Goal: Check status: Check status

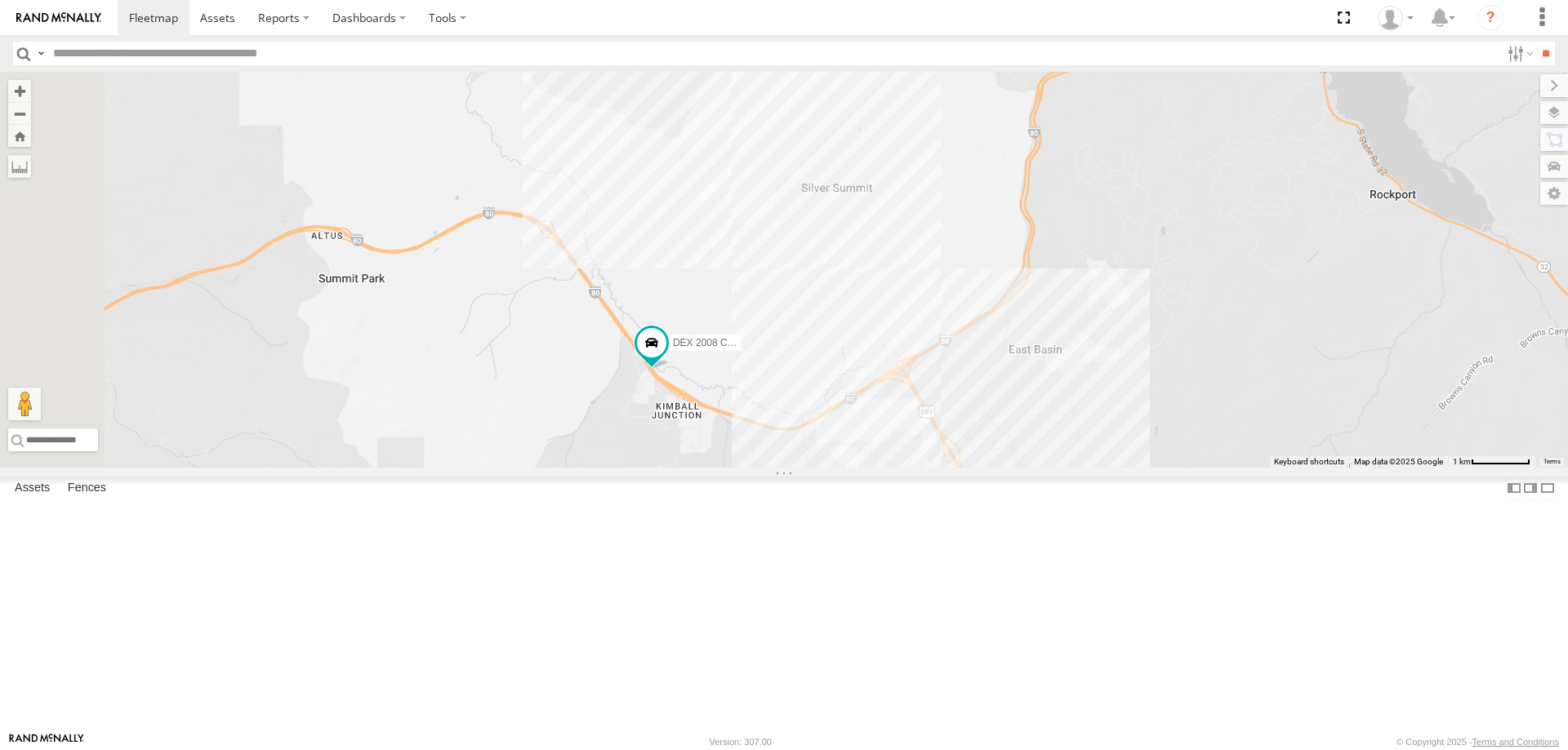
click at [1107, 468] on div "[PERSON_NAME] 2020 F350 GT2 [PERSON_NAME] 2017 E350 GT1 [PERSON_NAME] -2023 F15…" at bounding box center [784, 270] width 1568 height 396
click at [1329, 468] on div "JORGE 2020 F350 GT2 RUBEN 2017 E350 GT1 Justin -2023 F150 MITCH- 2022 F150 JARE…" at bounding box center [784, 270] width 1568 height 396
click at [867, 468] on div "JORGE 2020 F350 GT2 RUBEN 2017 E350 GT1 Justin -2023 F150 MITCH- 2022 F150 JARE…" at bounding box center [784, 270] width 1568 height 396
click at [1102, 468] on div "JORGE 2020 F350 GT2 RUBEN 2017 E350 GT1 Justin -2023 F150 MITCH- 2022 F150 JARE…" at bounding box center [784, 270] width 1568 height 396
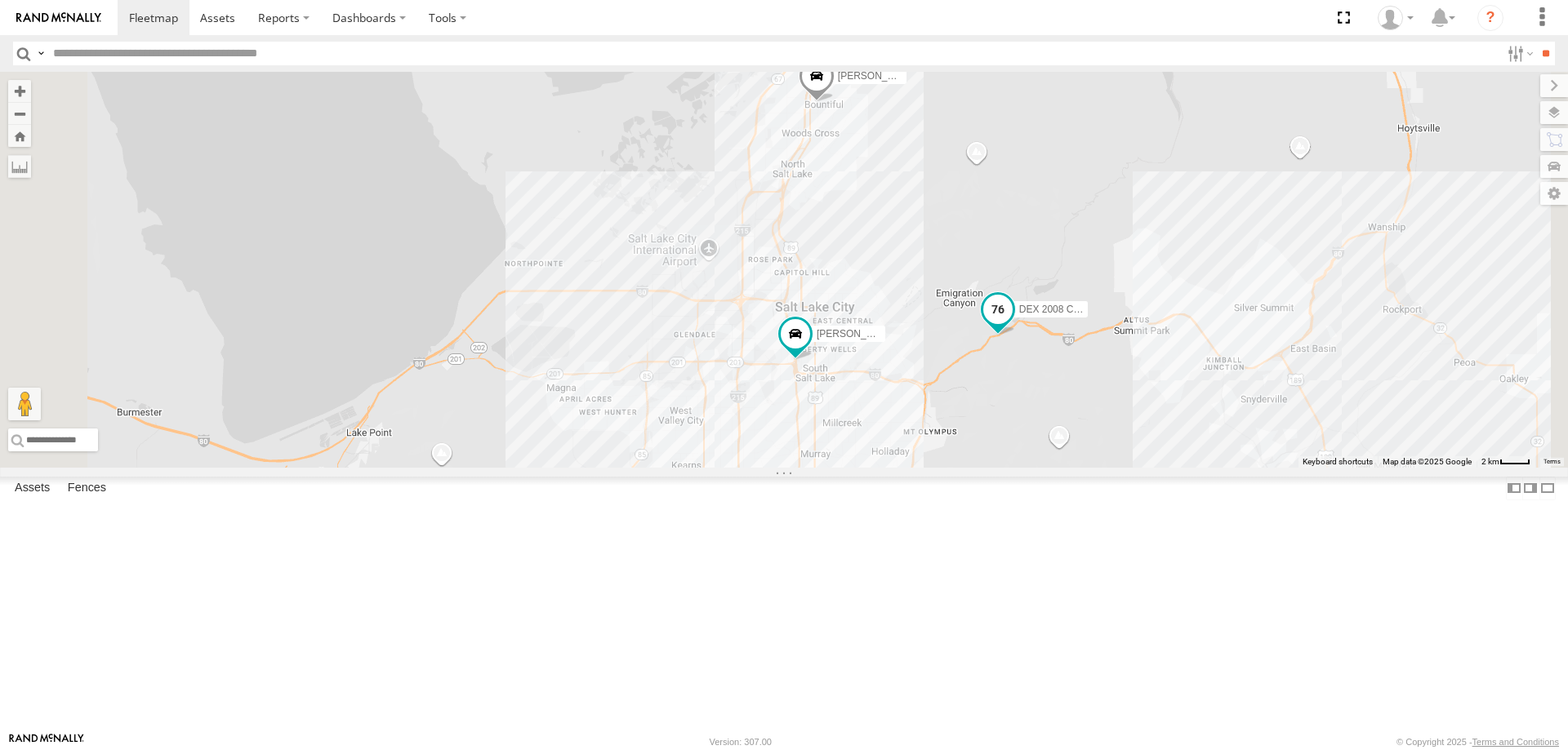
click at [1095, 316] on span "DEX 2008 Chevy" at bounding box center [1057, 310] width 75 height 12
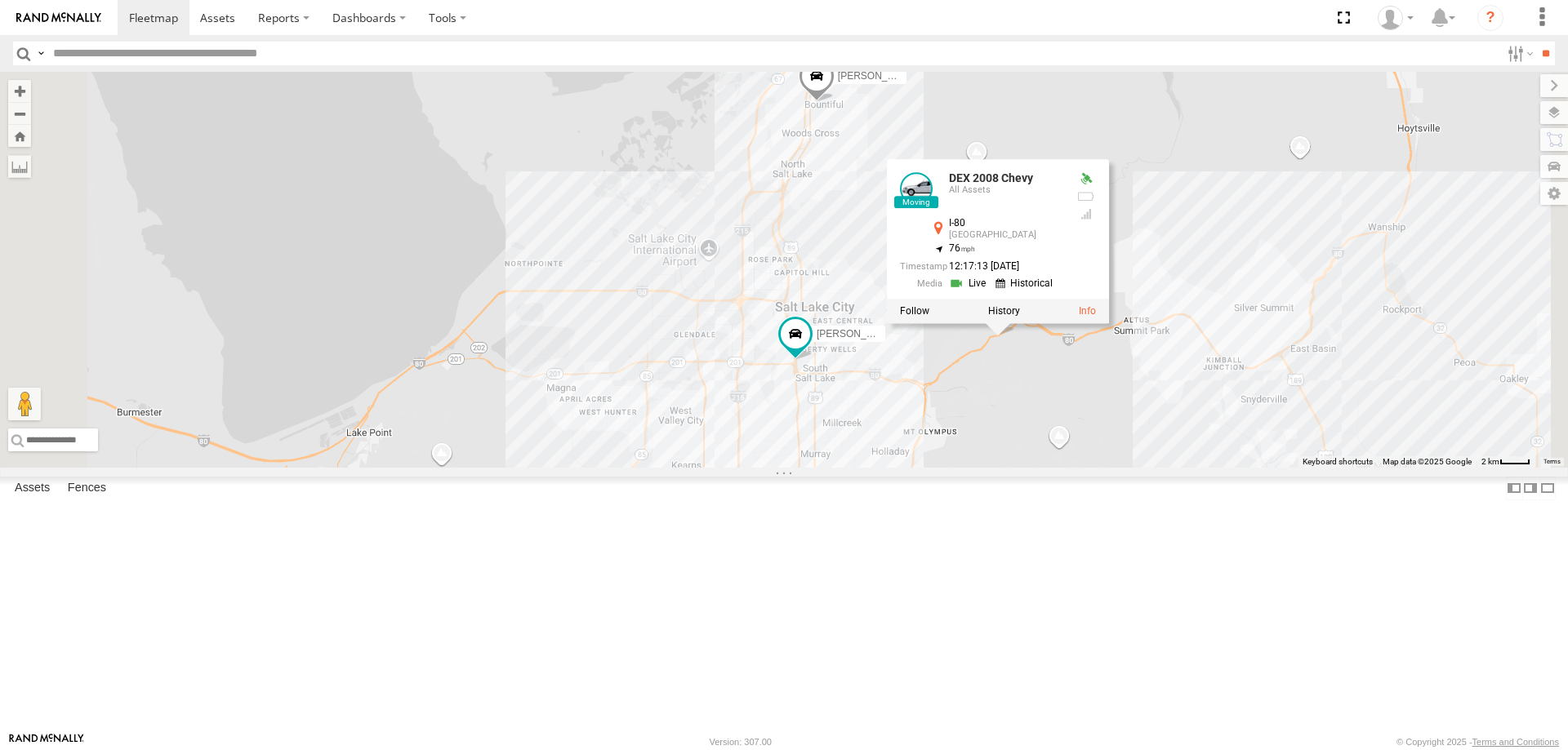
click at [1401, 363] on div "Ford F350 (Shop/R&R) JORGE 2020 F350 GT2 RUBEN 2017 E350 GT1 Justin -2023 F150 …" at bounding box center [784, 270] width 1568 height 396
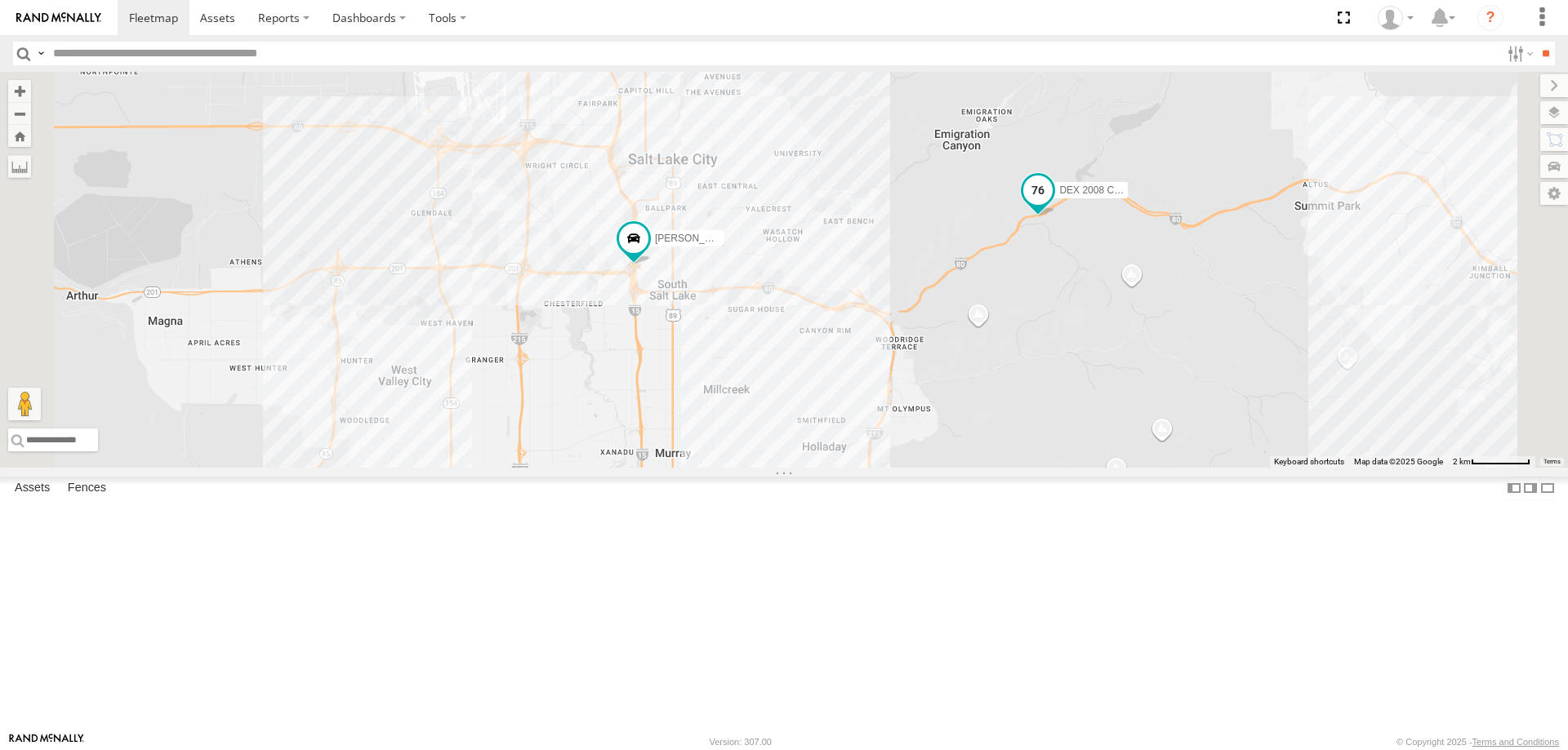
click at [1134, 195] on span "DEX 2008 Chevy" at bounding box center [1097, 190] width 75 height 12
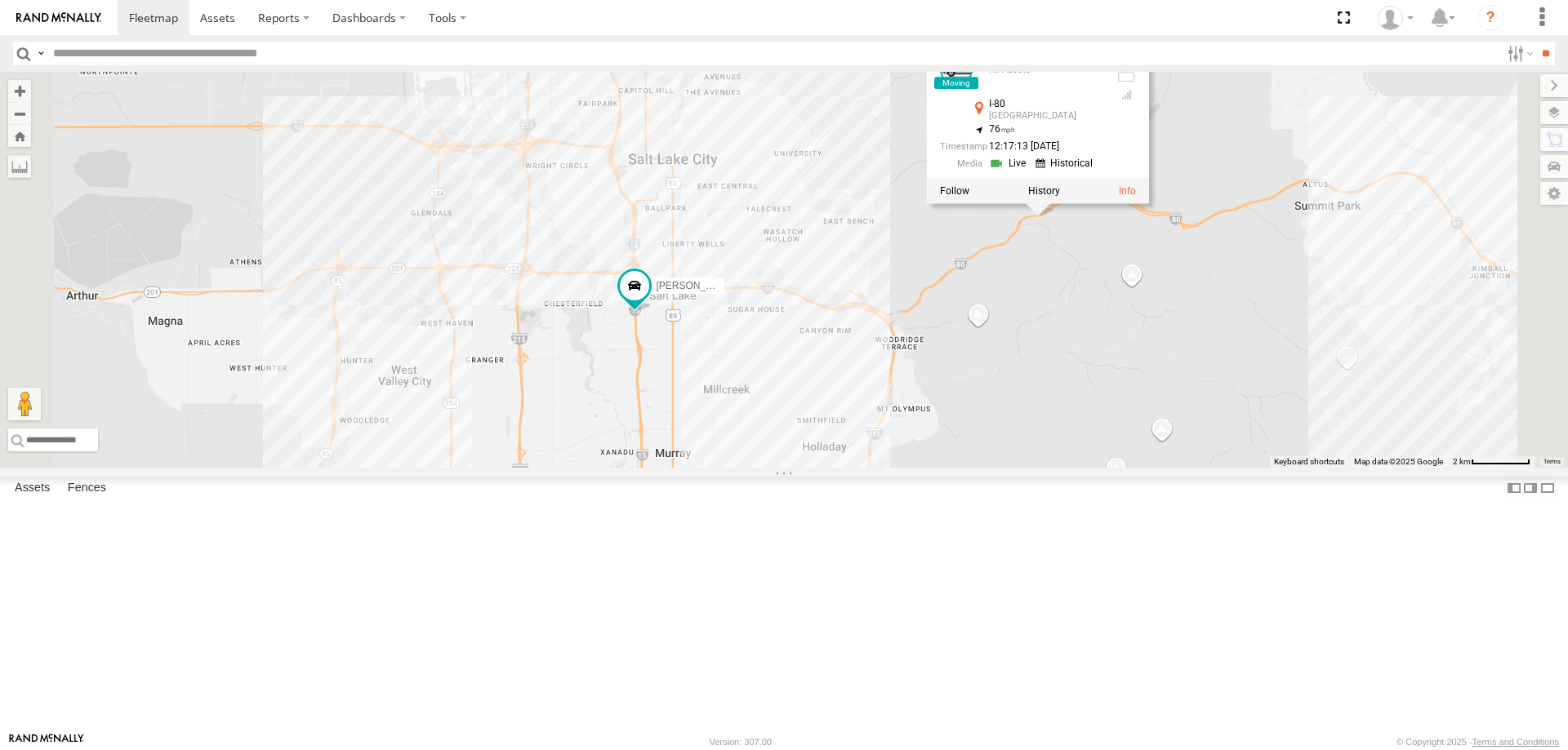
click at [0, 0] on link at bounding box center [0, 0] width 0 height 0
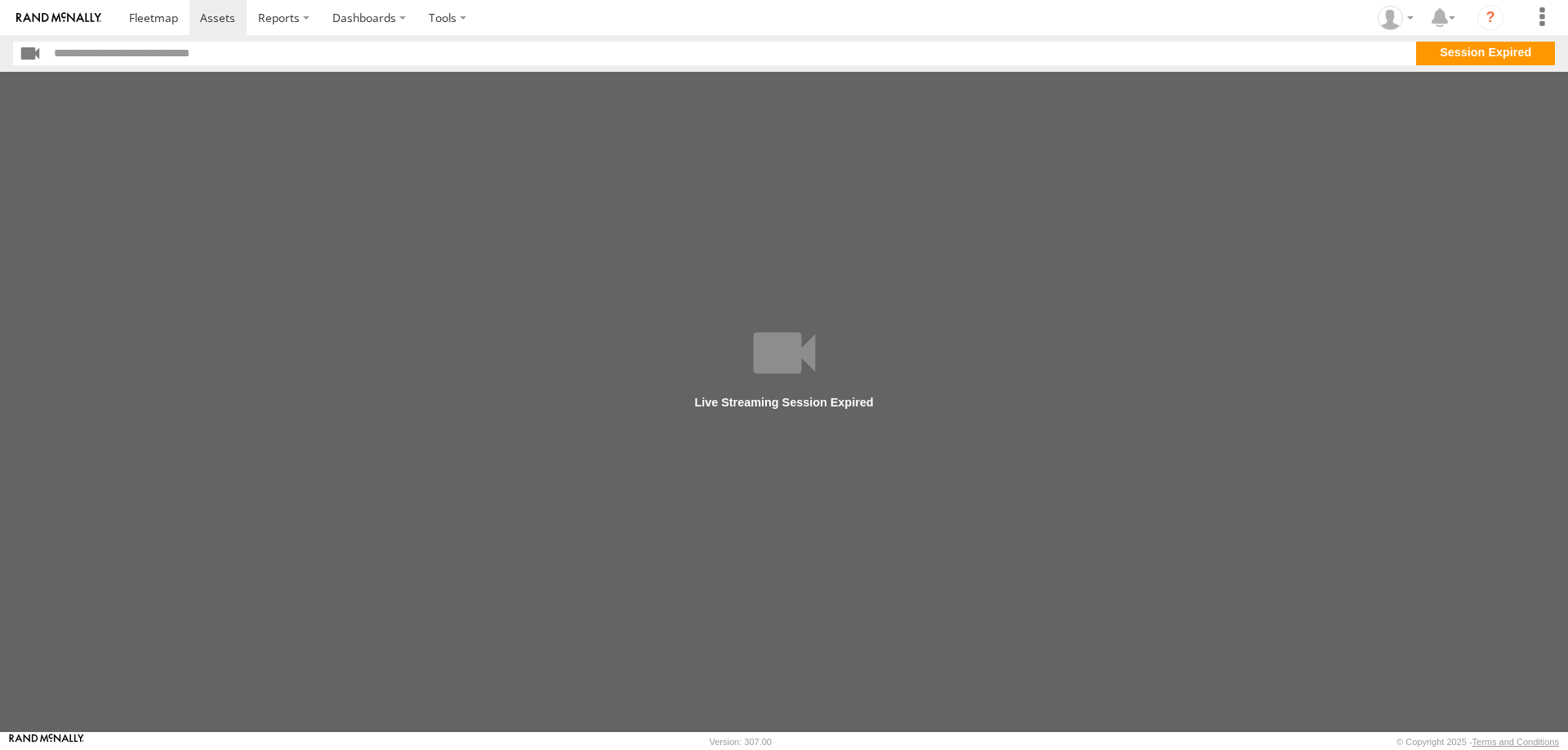
click at [1493, 55] on section "**" at bounding box center [784, 53] width 1542 height 24
click at [156, 20] on span at bounding box center [153, 17] width 49 height 15
